Goal: Information Seeking & Learning: Learn about a topic

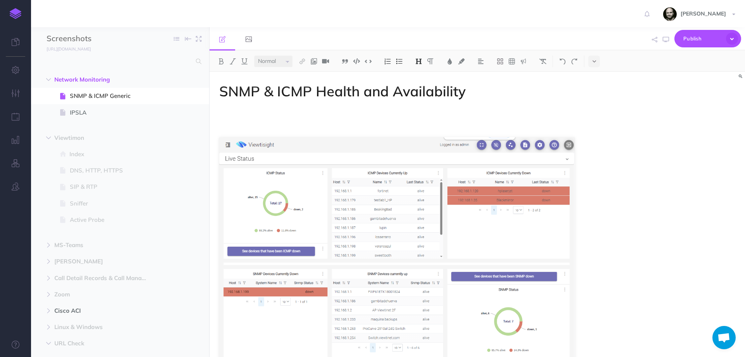
select select "null"
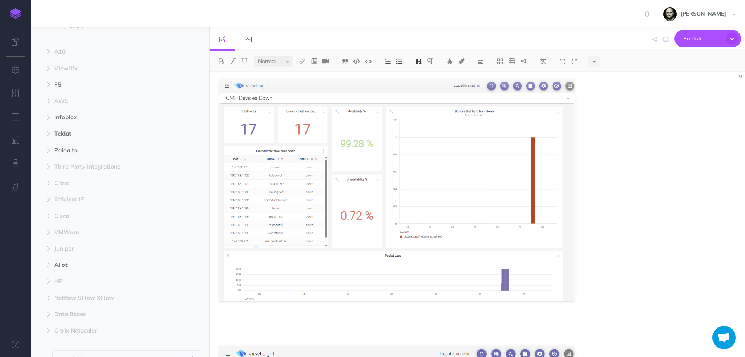
scroll to position [1138, 0]
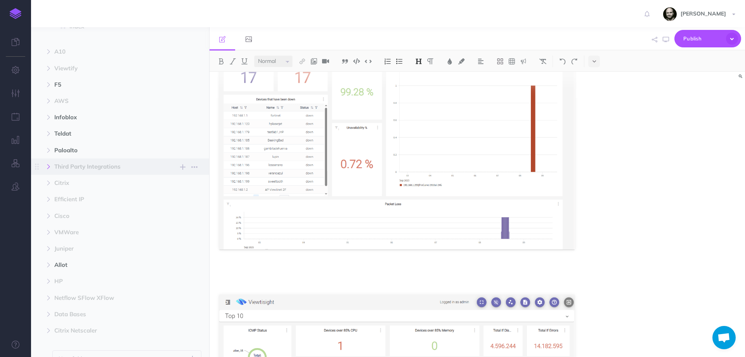
click at [52, 165] on button "button" at bounding box center [49, 166] width 14 height 9
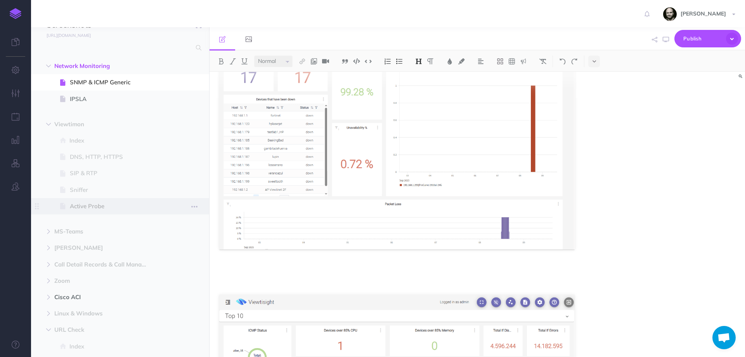
scroll to position [0, 0]
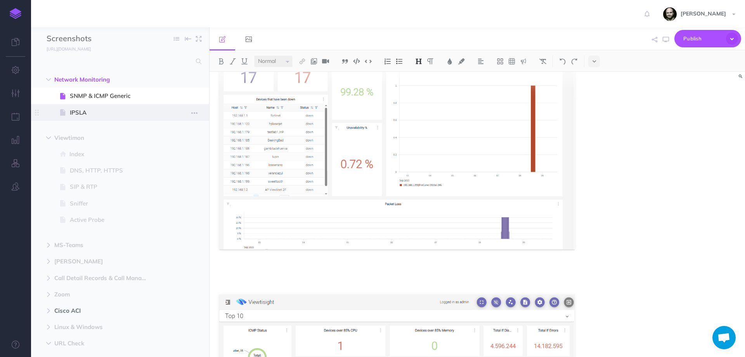
click at [82, 114] on span "IPSLA" at bounding box center [116, 112] width 93 height 9
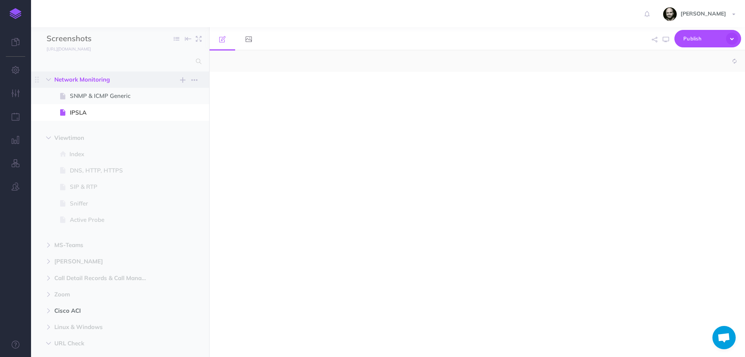
select select "null"
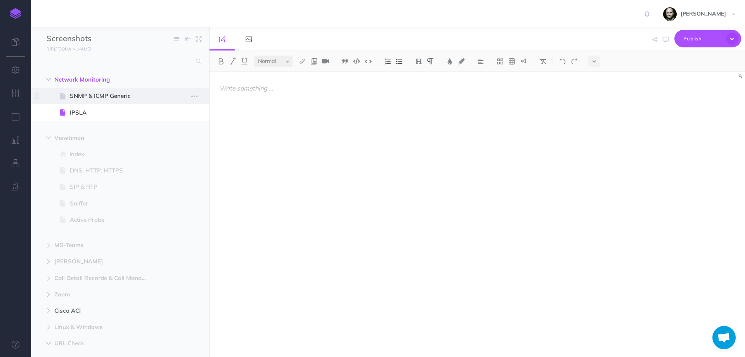
click at [90, 98] on span "SNMP & ICMP Generic" at bounding box center [116, 95] width 93 height 9
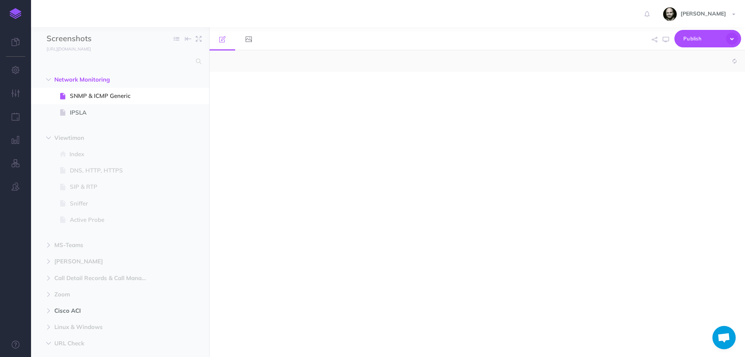
select select "null"
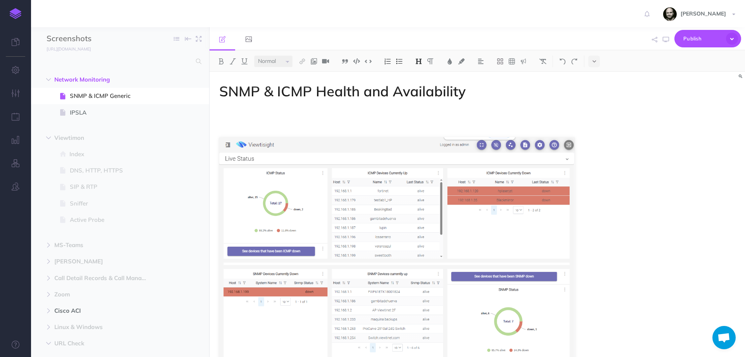
click at [402, 90] on h1 "SNMP & ICMP Health and Availability" at bounding box center [396, 91] width 355 height 16
click at [88, 110] on span "IPSLA" at bounding box center [116, 112] width 93 height 9
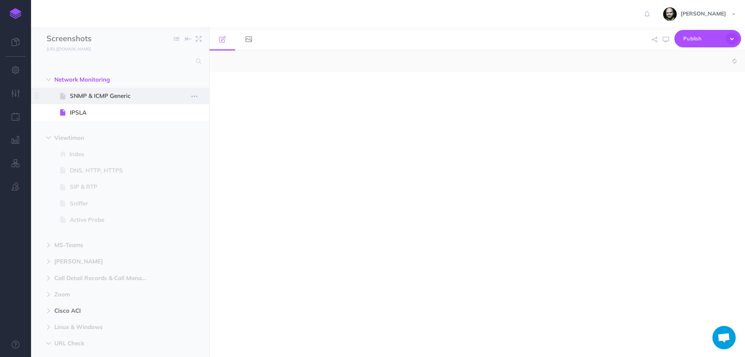
select select "null"
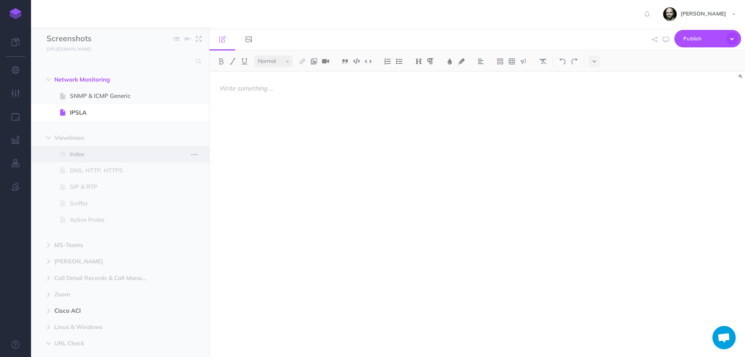
click at [84, 152] on span "Index" at bounding box center [115, 153] width 93 height 9
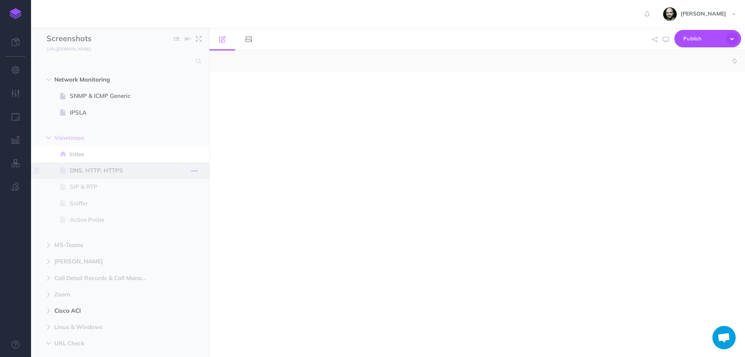
select select "null"
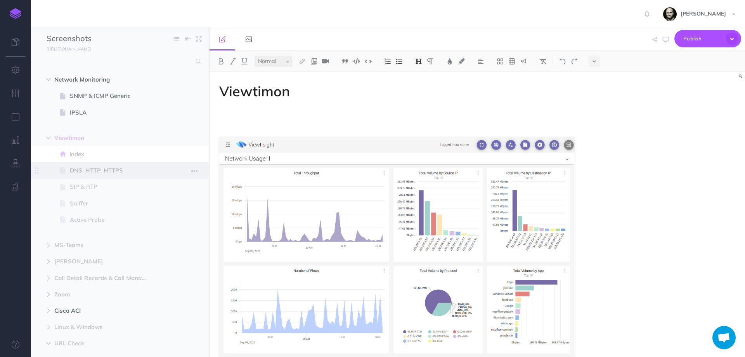
click at [101, 171] on span "DNS, HTTP, HTTPS" at bounding box center [116, 170] width 93 height 9
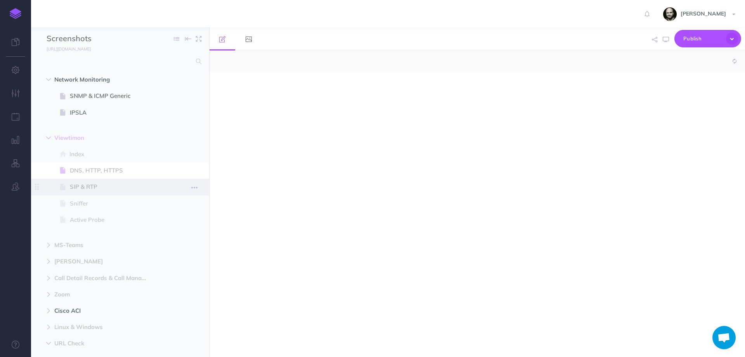
select select "null"
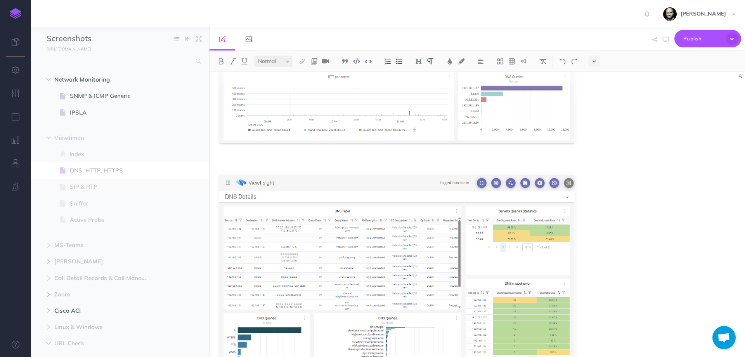
scroll to position [314, 0]
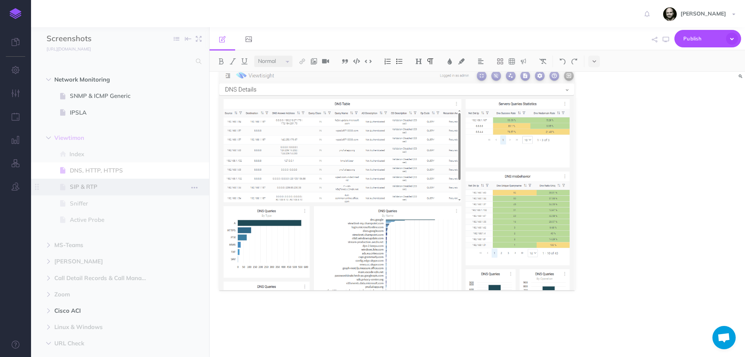
click at [99, 193] on span at bounding box center [120, 187] width 178 height 16
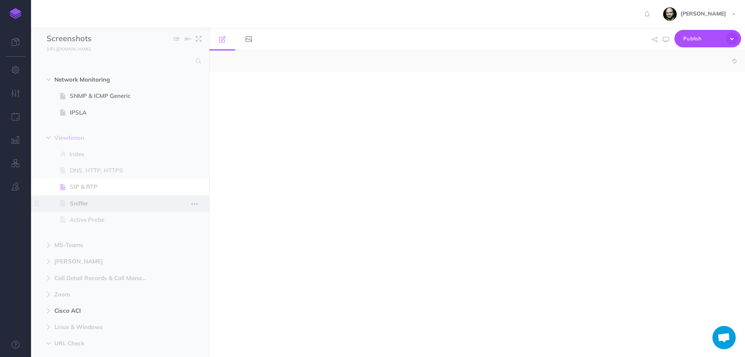
select select "null"
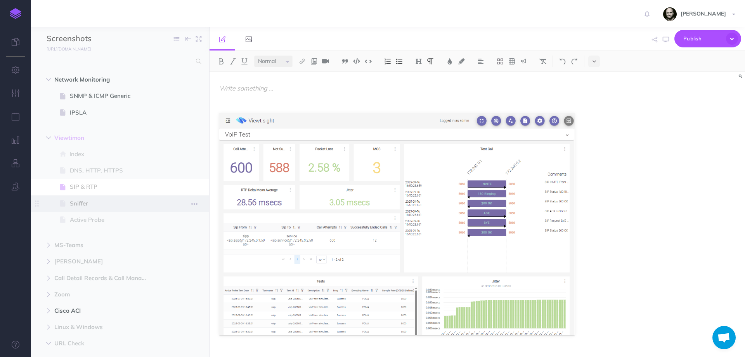
click at [93, 201] on span "Sniffer" at bounding box center [116, 203] width 93 height 9
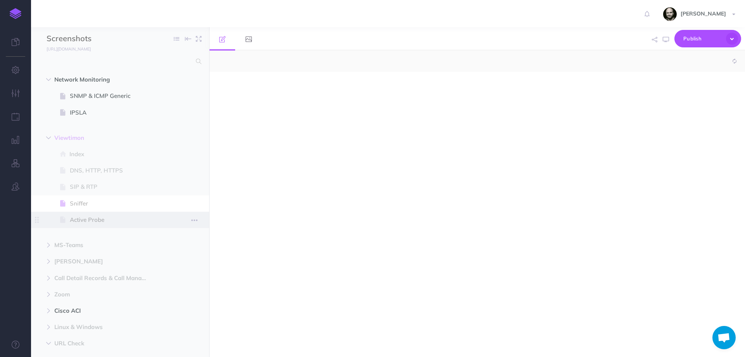
select select "null"
click at [90, 218] on span "Active Probe" at bounding box center [116, 219] width 93 height 9
select select "null"
